Goal: Information Seeking & Learning: Learn about a topic

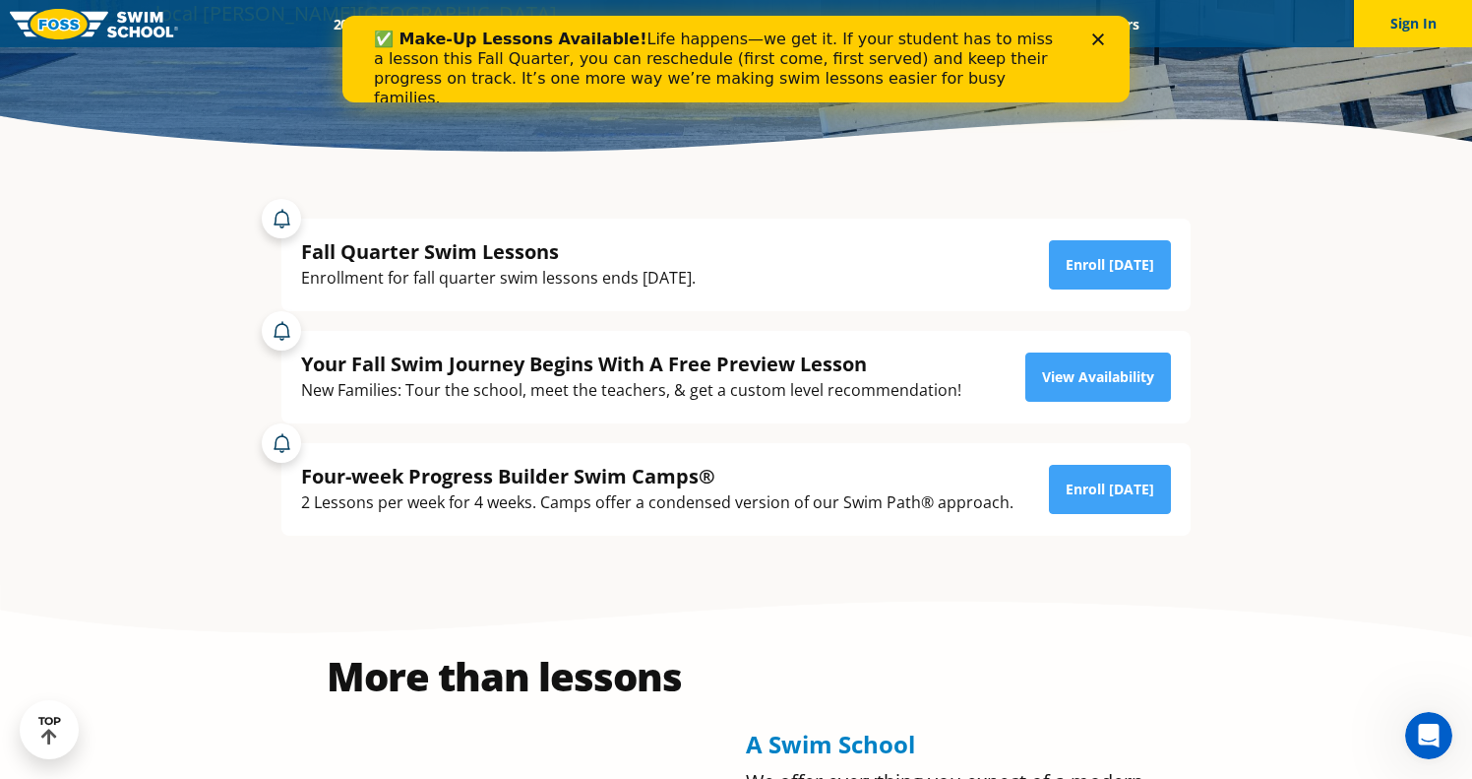
scroll to position [340, 0]
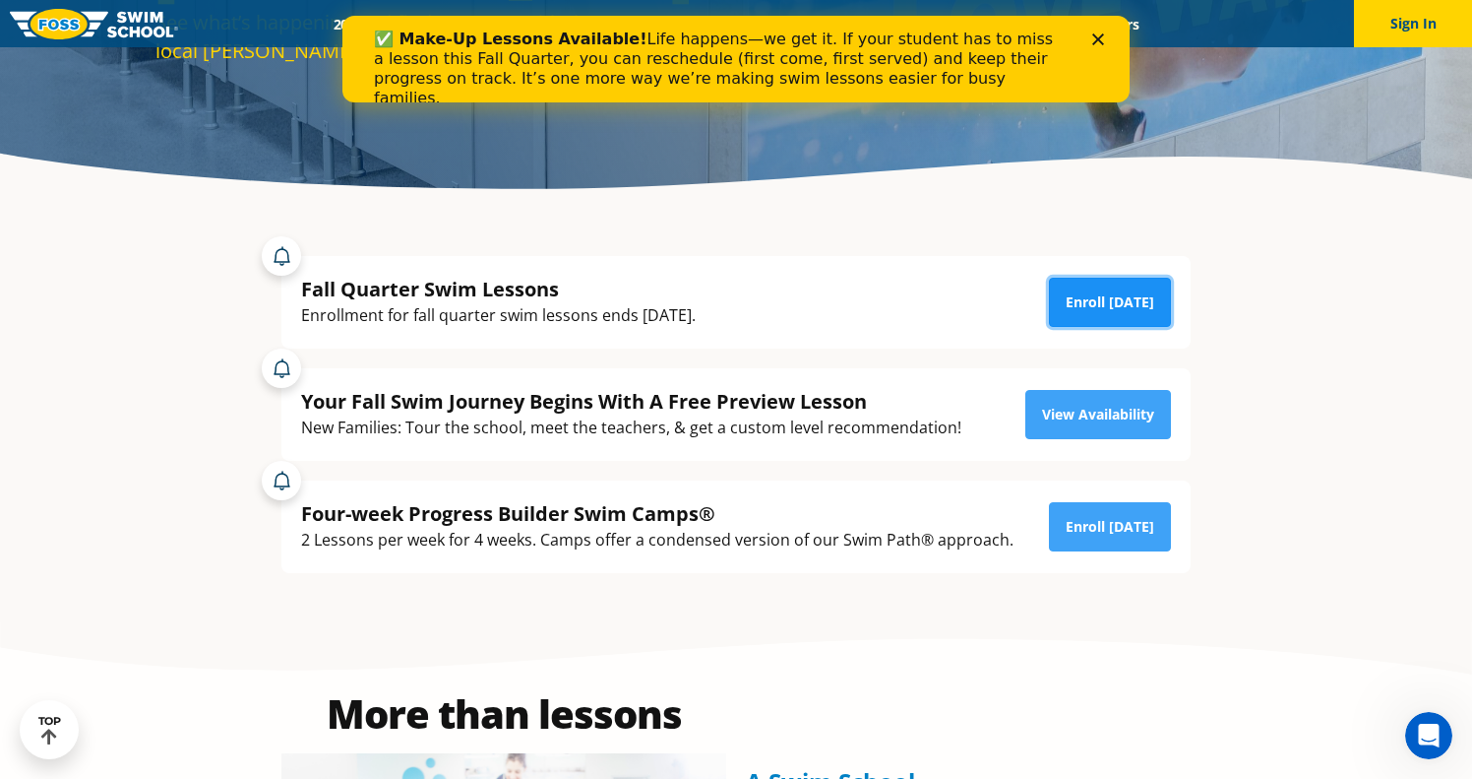
click at [1134, 303] on link "Enroll [DATE]" at bounding box center [1110, 302] width 122 height 49
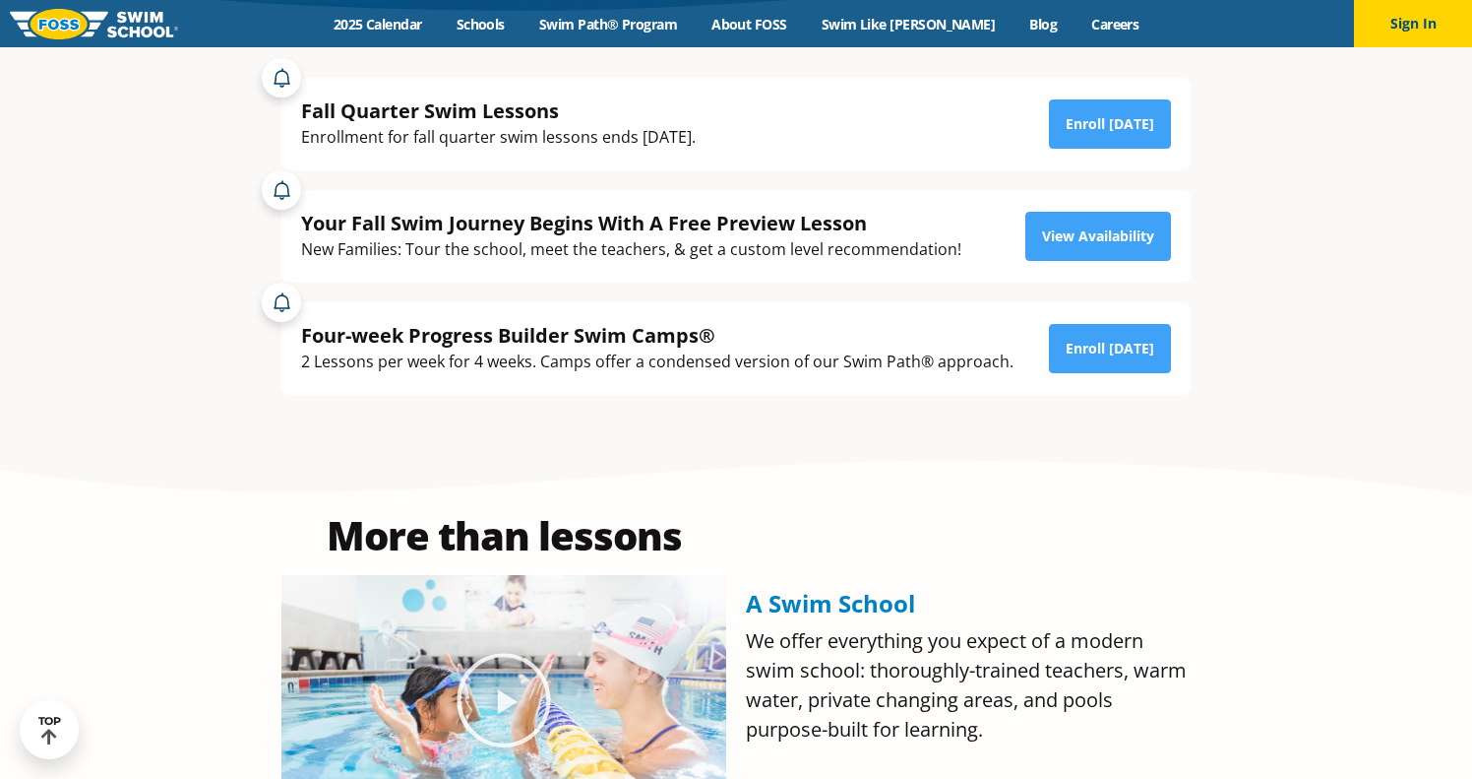
scroll to position [520, 0]
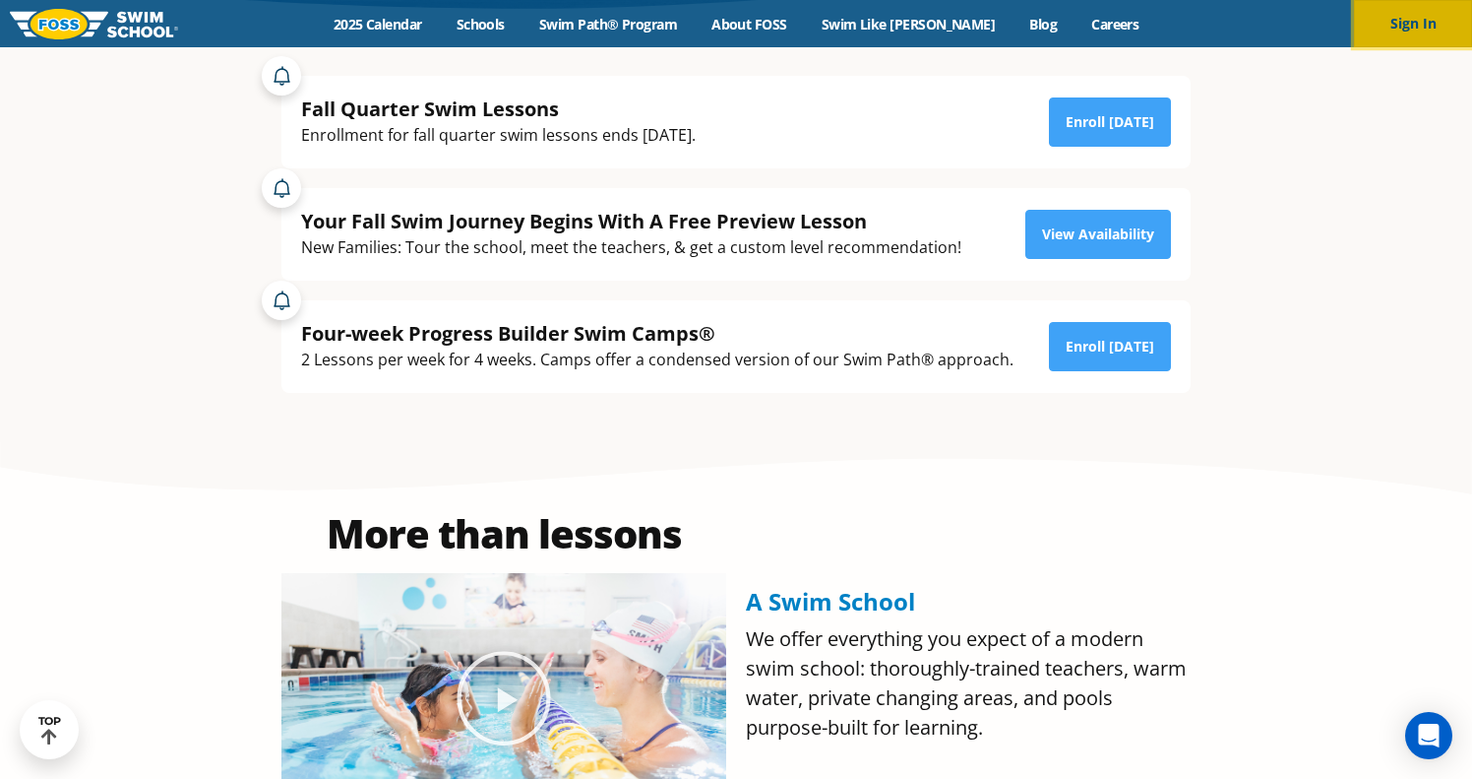
click at [1400, 33] on button "Sign In" at bounding box center [1413, 23] width 118 height 47
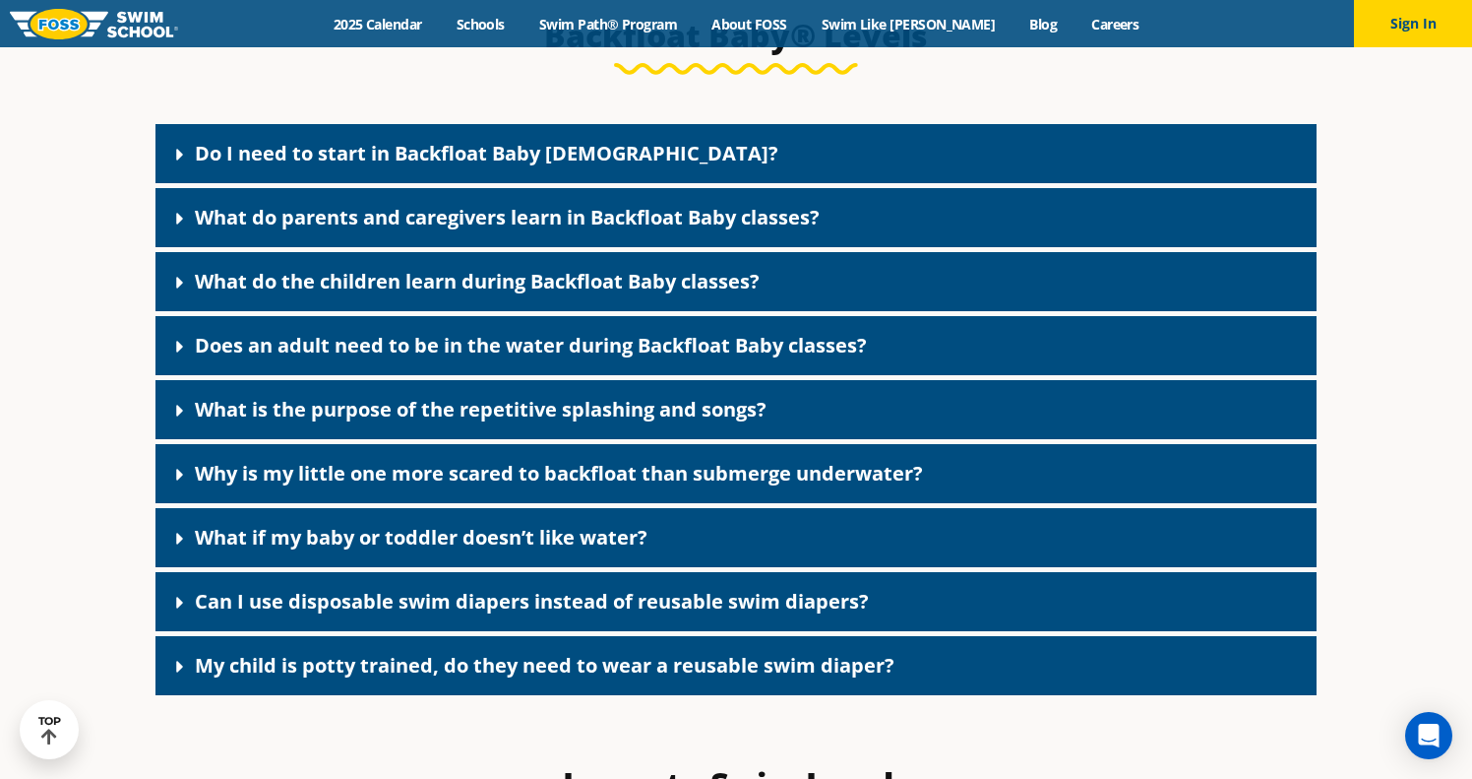
scroll to position [4300, 0]
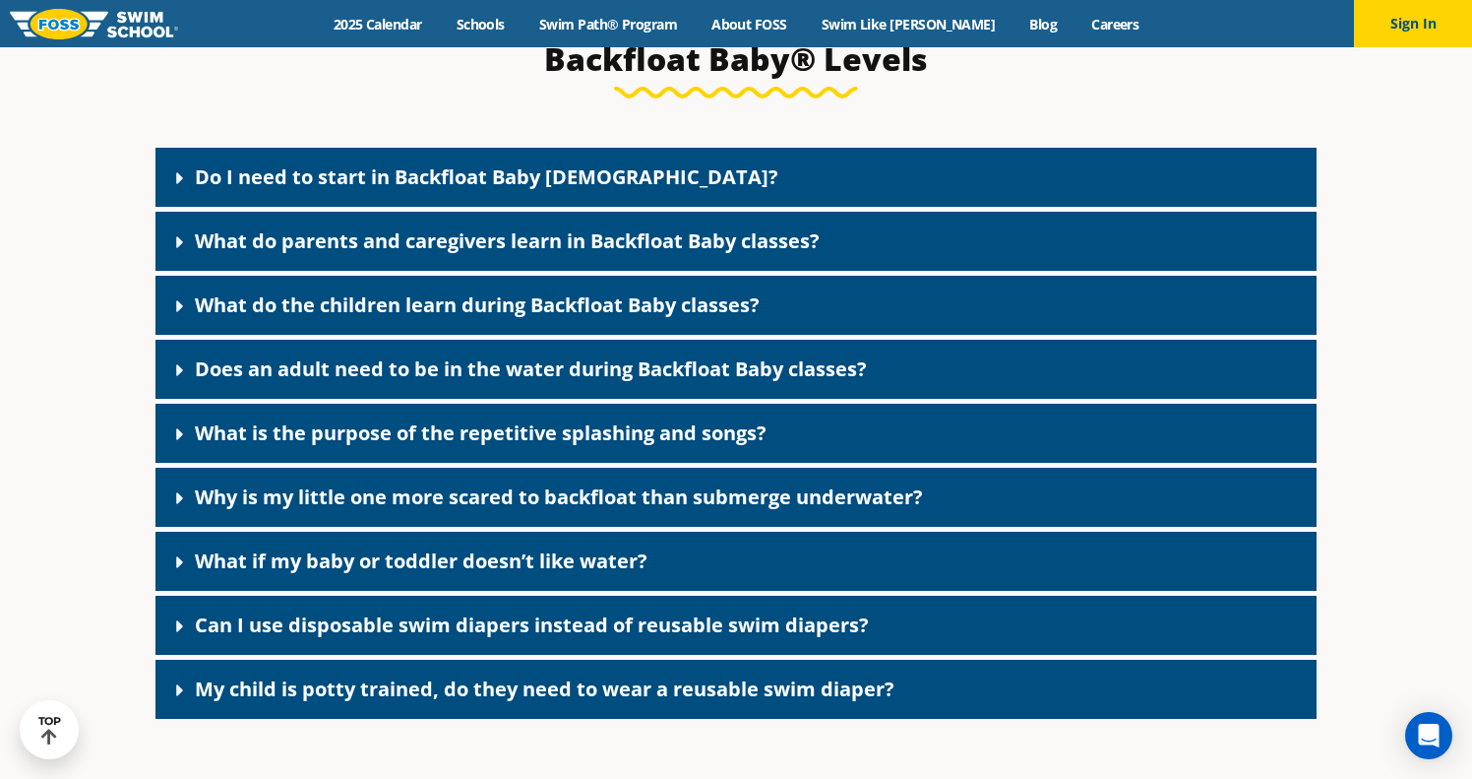
click at [757, 184] on div "Do I need to start in Backfloat Baby [DEMOGRAPHIC_DATA]?" at bounding box center [736, 177] width 1161 height 59
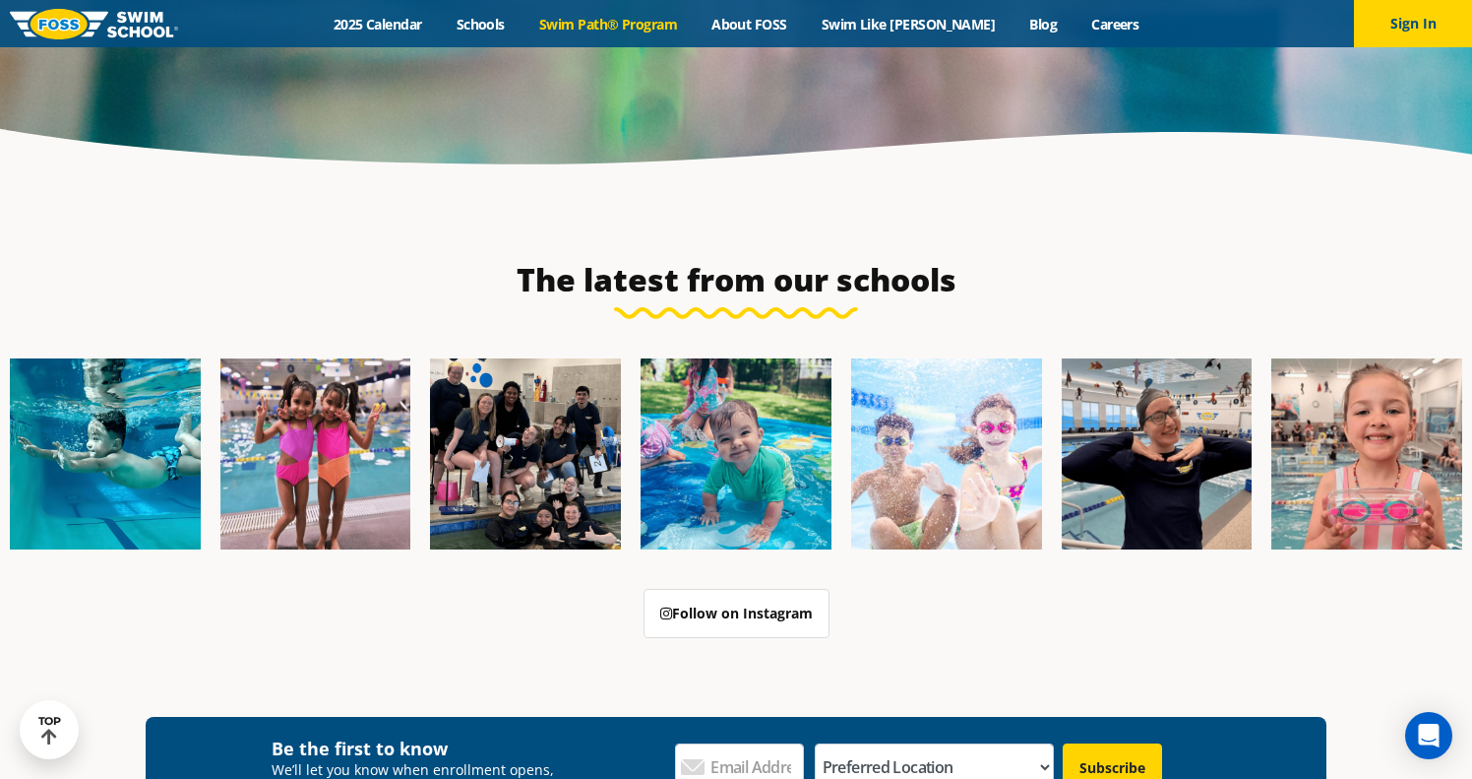
scroll to position [5241, 0]
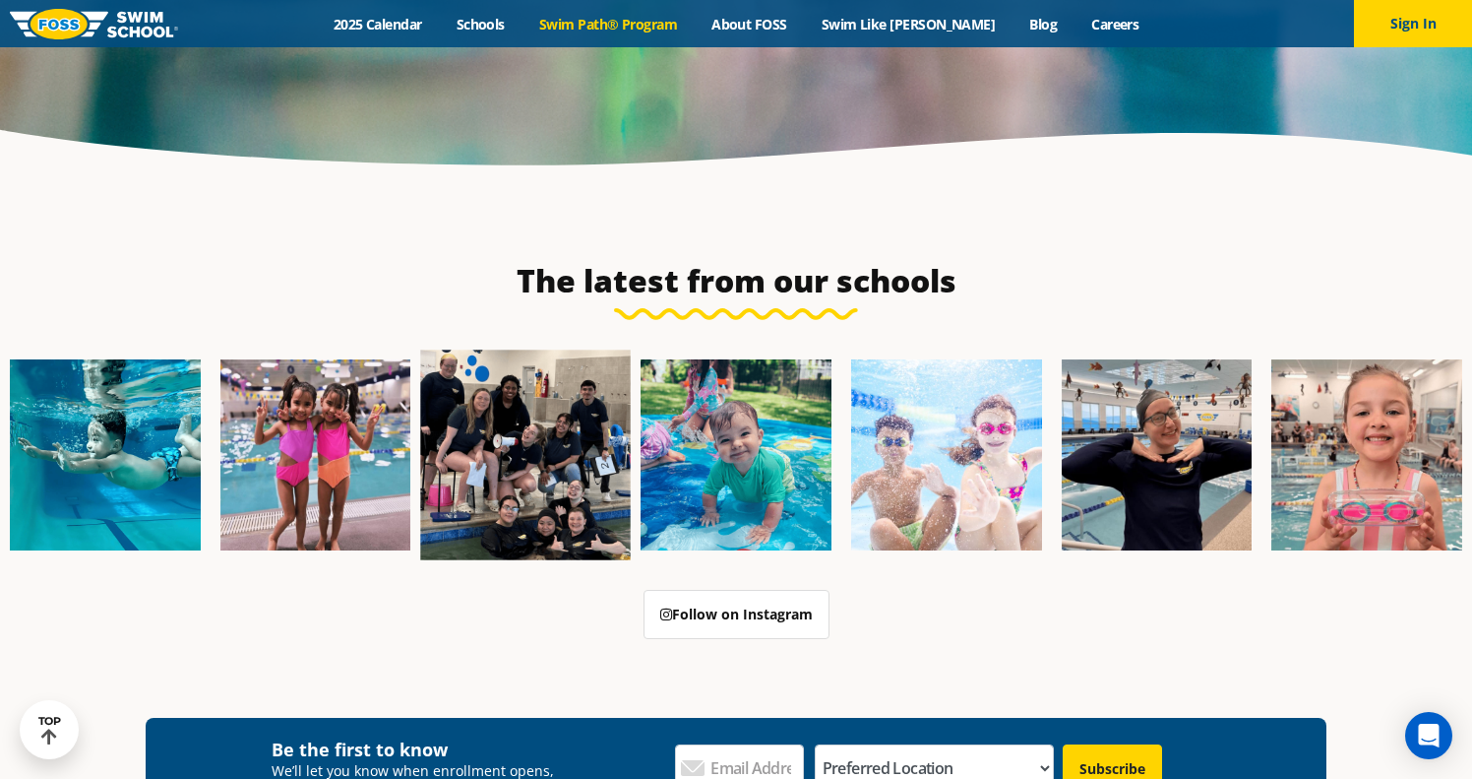
click at [536, 351] on img at bounding box center [526, 454] width 210 height 210
